Goal: Task Accomplishment & Management: Complete application form

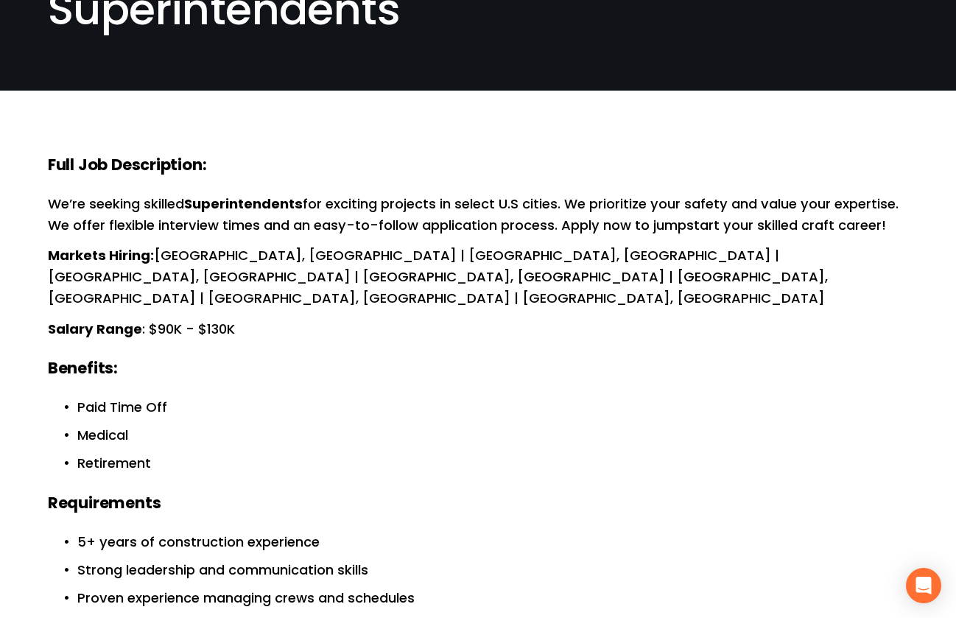
scroll to position [393, 0]
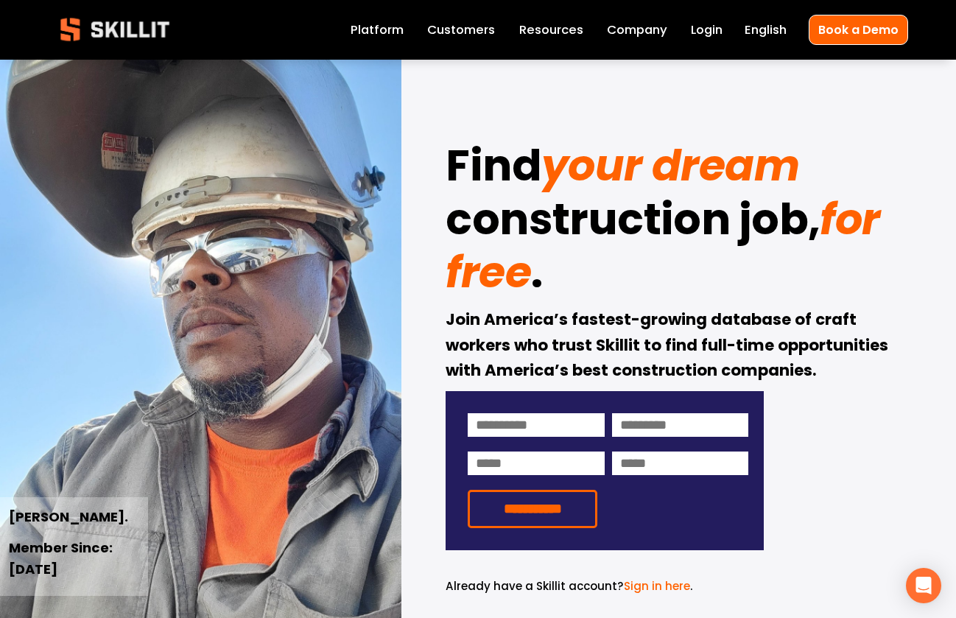
click at [707, 34] on link "Login" at bounding box center [707, 29] width 32 height 21
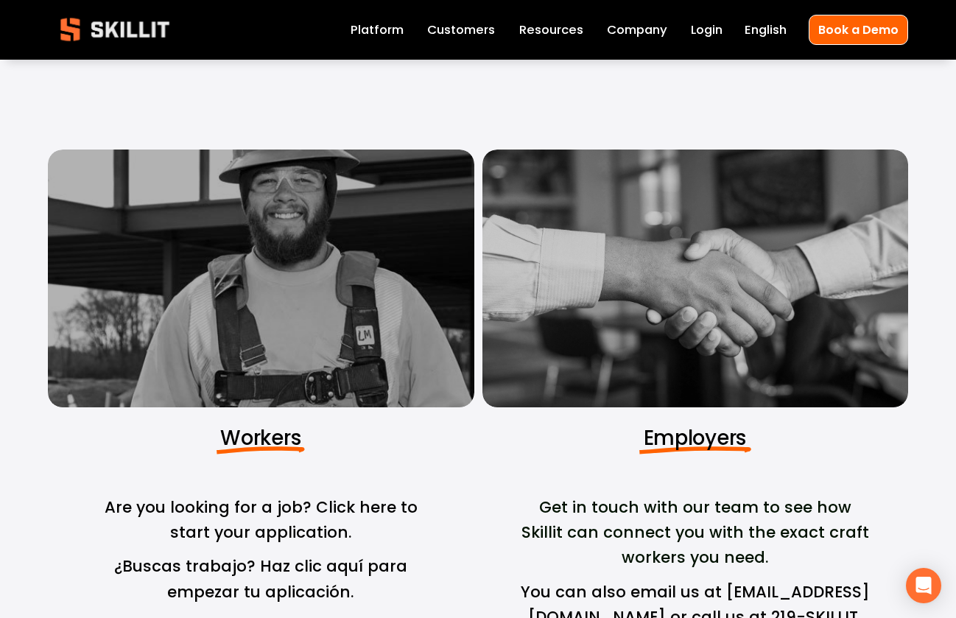
click at [240, 338] on div at bounding box center [261, 278] width 426 height 258
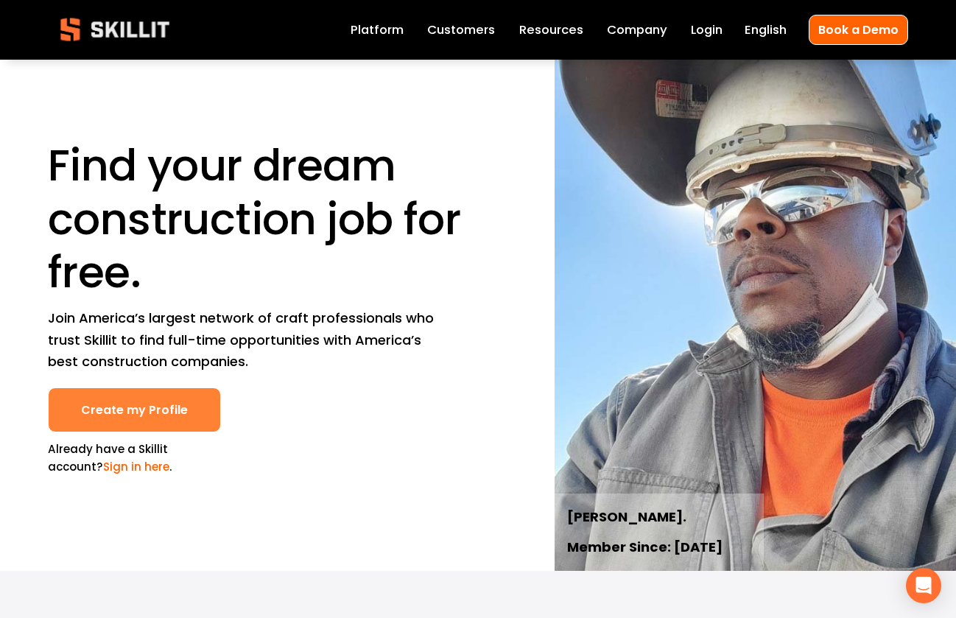
click at [99, 409] on link "Create my Profile" at bounding box center [134, 409] width 173 height 45
